Goal: Information Seeking & Learning: Learn about a topic

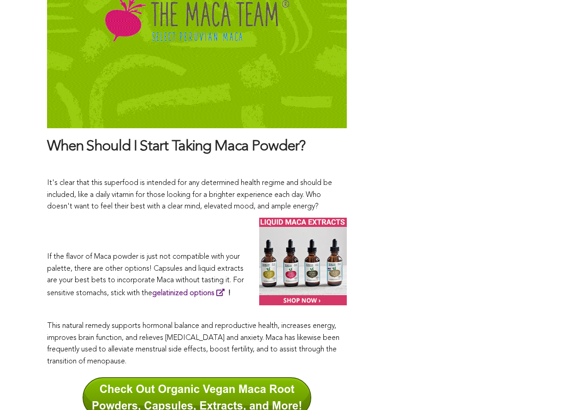
scroll to position [4752, 0]
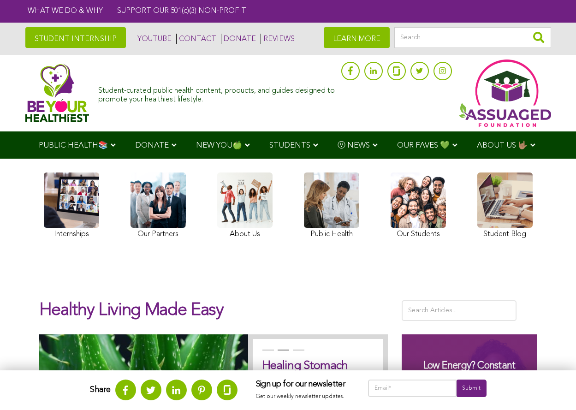
click at [73, 37] on link "STUDENT INTERNSHIP" at bounding box center [75, 37] width 101 height 21
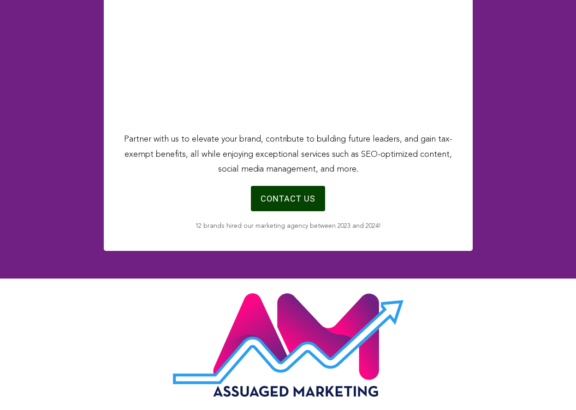
scroll to position [5764, 0]
